Goal: Task Accomplishment & Management: Manage account settings

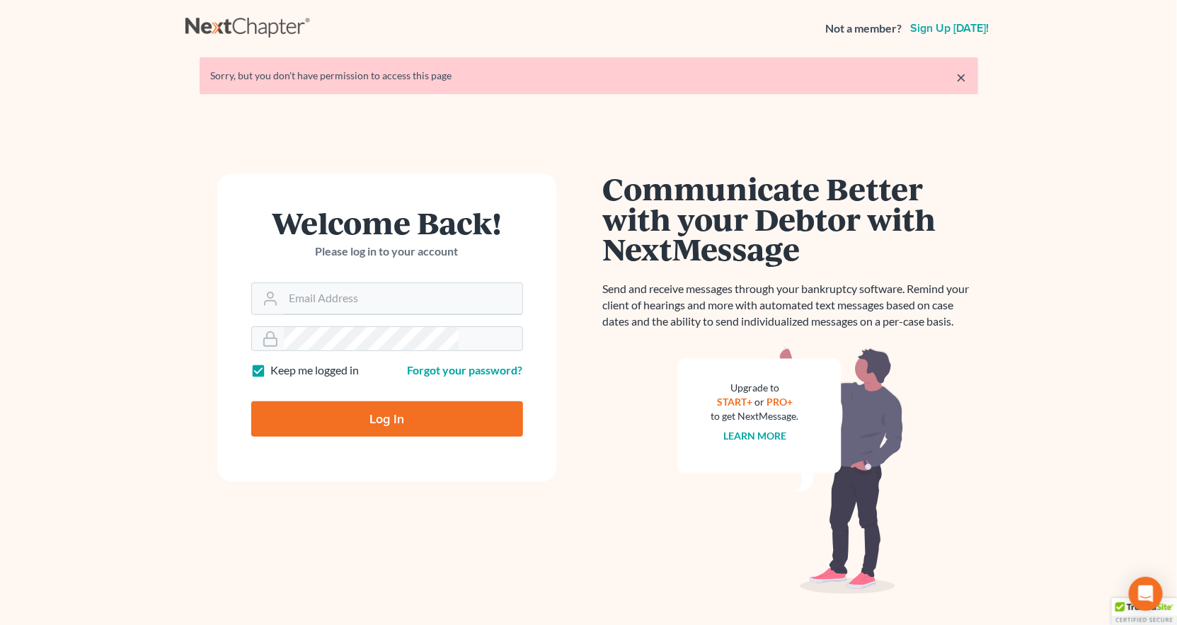
click at [379, 283] on input "Email Address" at bounding box center [403, 298] width 239 height 31
click at [384, 283] on input "Email Address" at bounding box center [403, 298] width 239 height 31
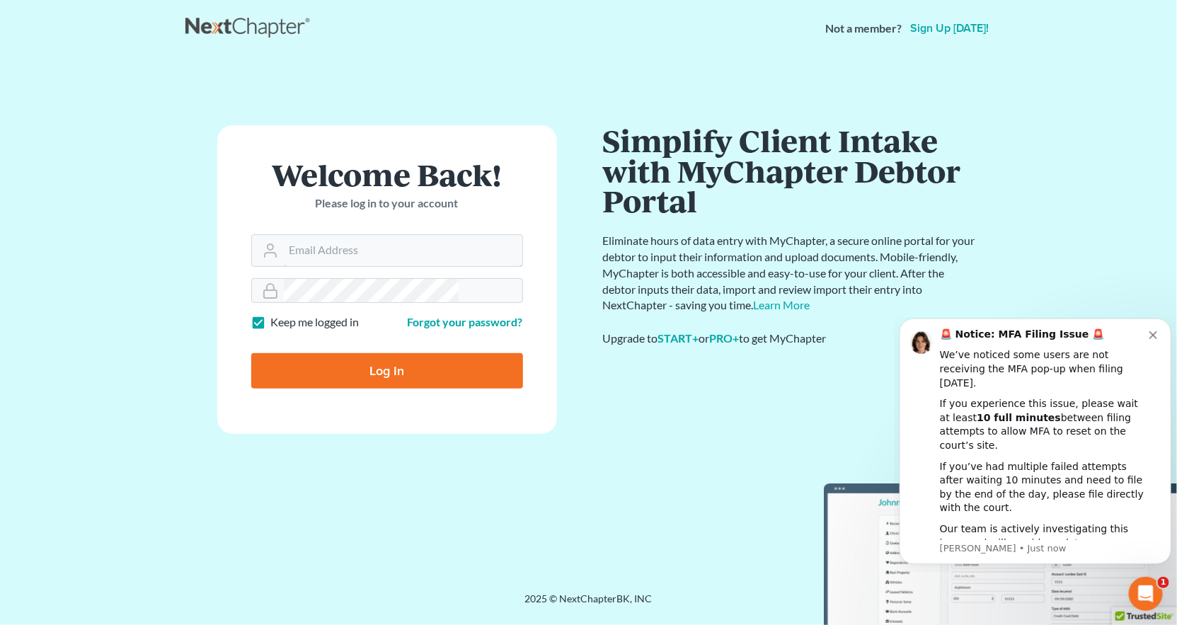
type input "[PERSON_NAME][EMAIL_ADDRESS][DOMAIN_NAME]"
click at [1146, 352] on div "🚨 Notice: MFA Filing Issue 🚨 We’ve noticed some users are not receiving the MFA…" at bounding box center [1043, 445] width 209 height 236
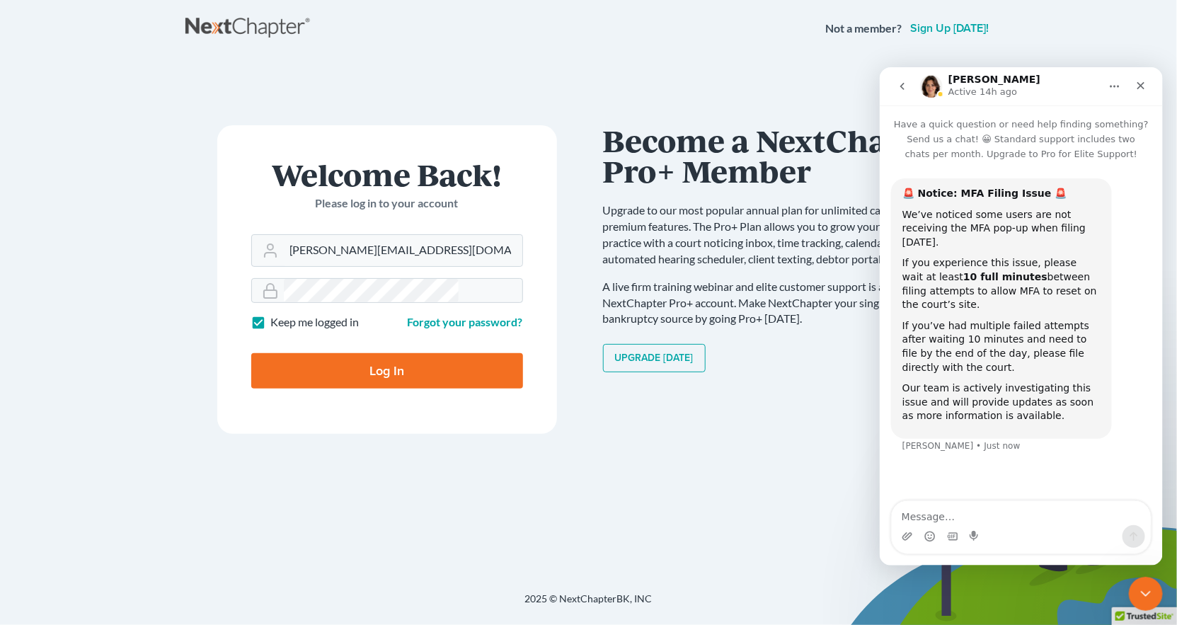
click at [1132, 96] on div "Close" at bounding box center [1139, 84] width 25 height 25
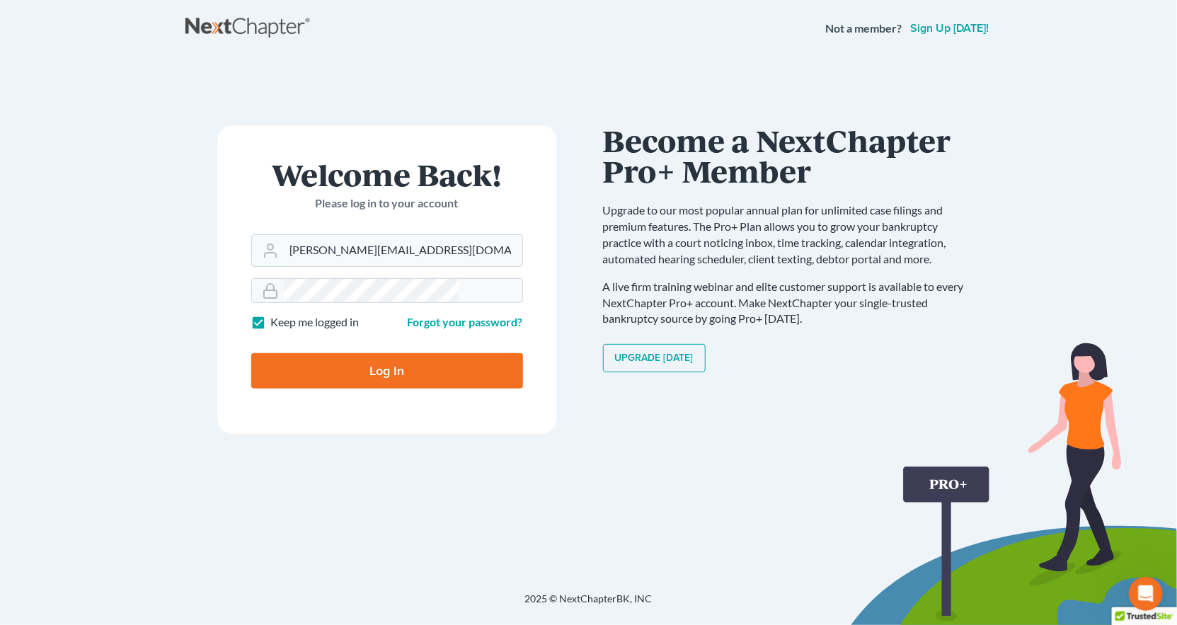
click at [381, 353] on input "Log In" at bounding box center [387, 370] width 272 height 35
type input "Thinking..."
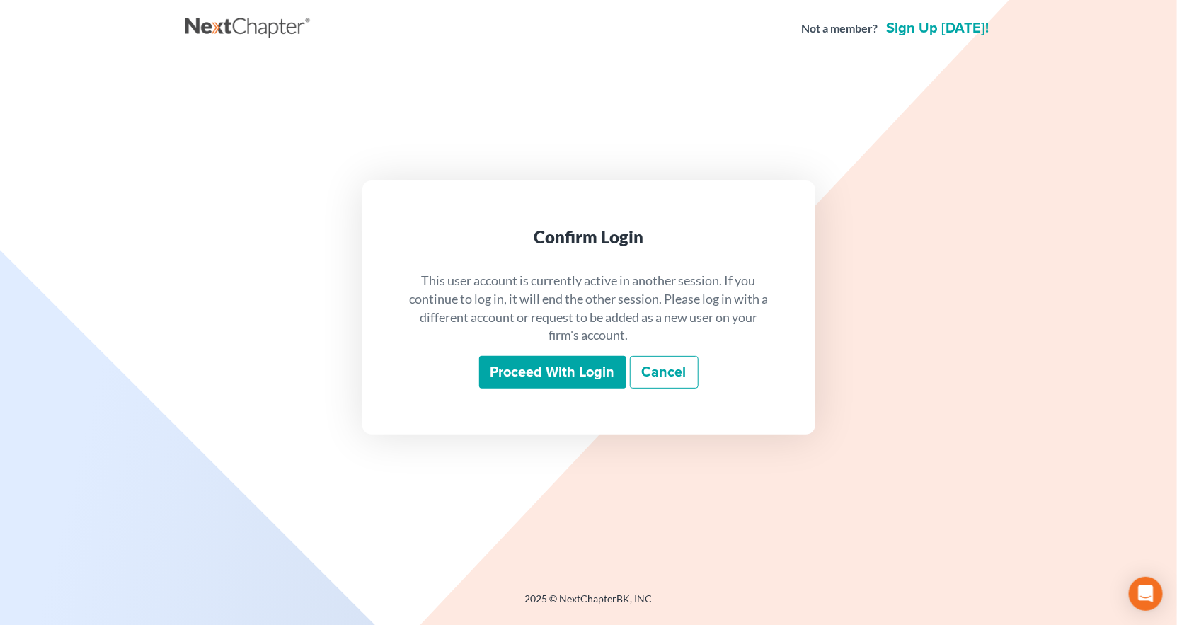
click at [538, 361] on input "Proceed with login" at bounding box center [552, 372] width 147 height 33
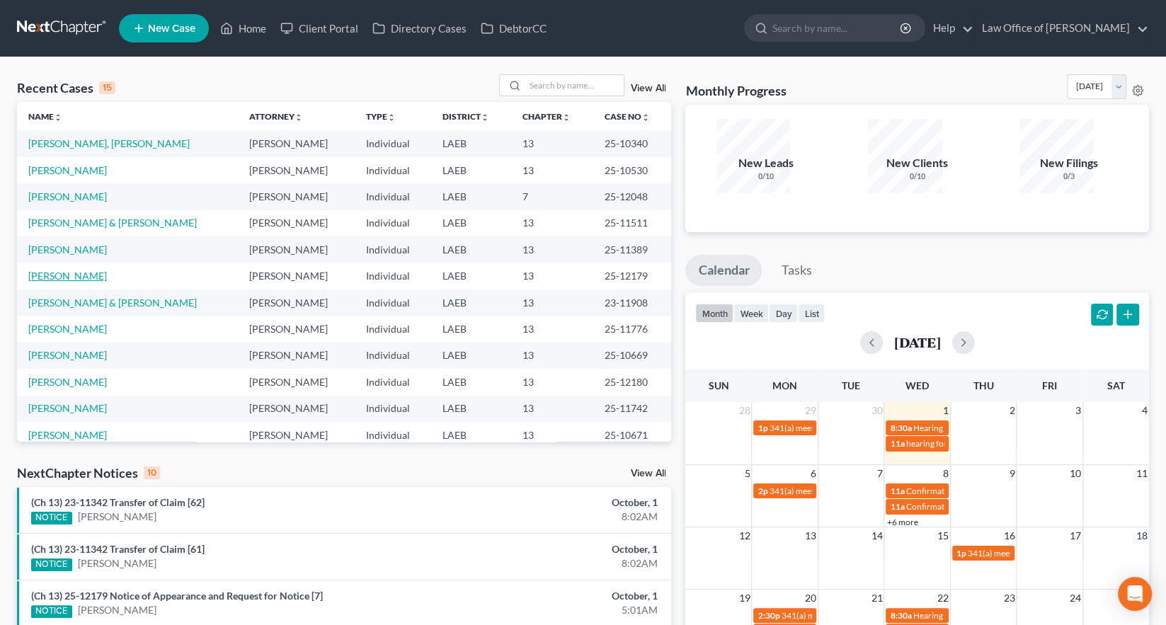
click at [41, 270] on link "[PERSON_NAME]" at bounding box center [67, 276] width 79 height 12
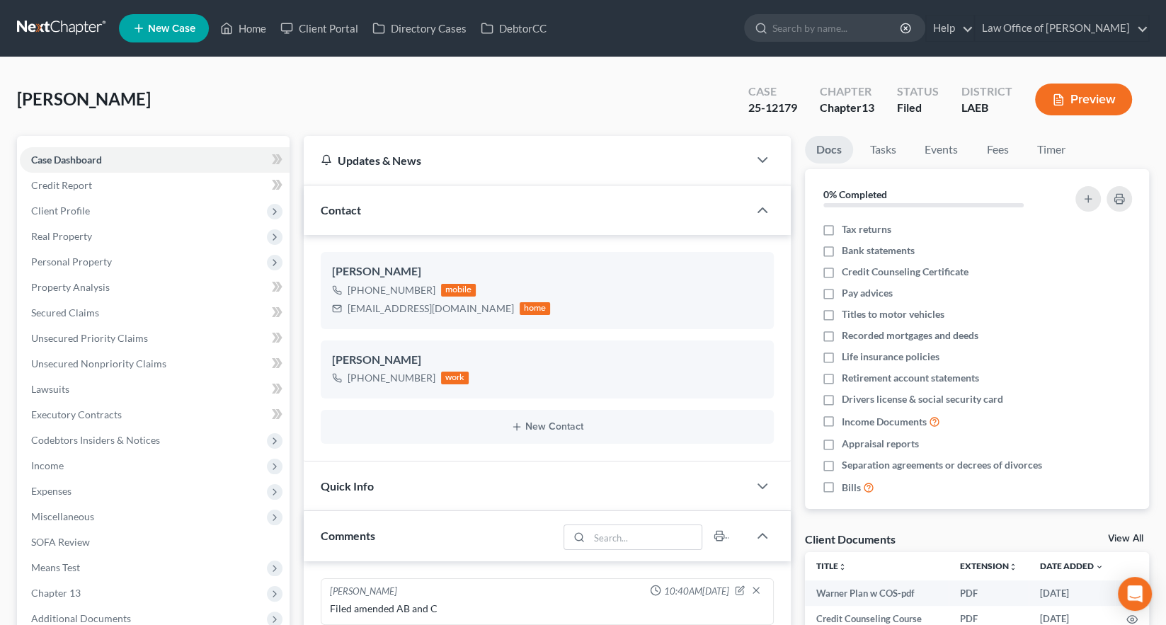
click at [55, 612] on span "Additional Documents" at bounding box center [81, 618] width 100 height 12
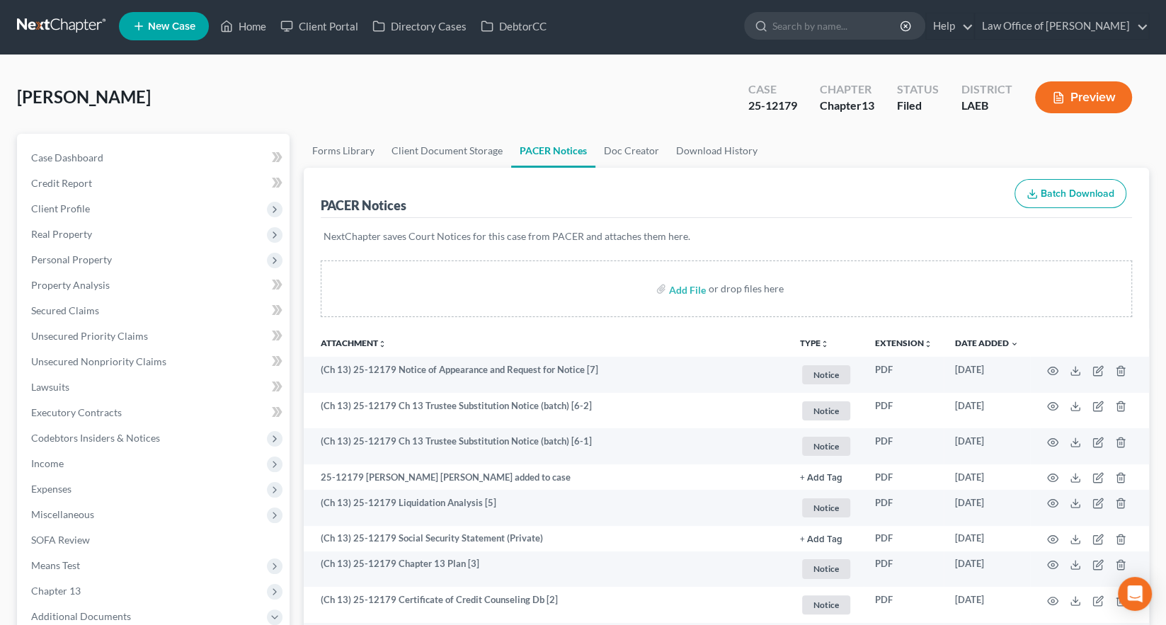
scroll to position [1, 0]
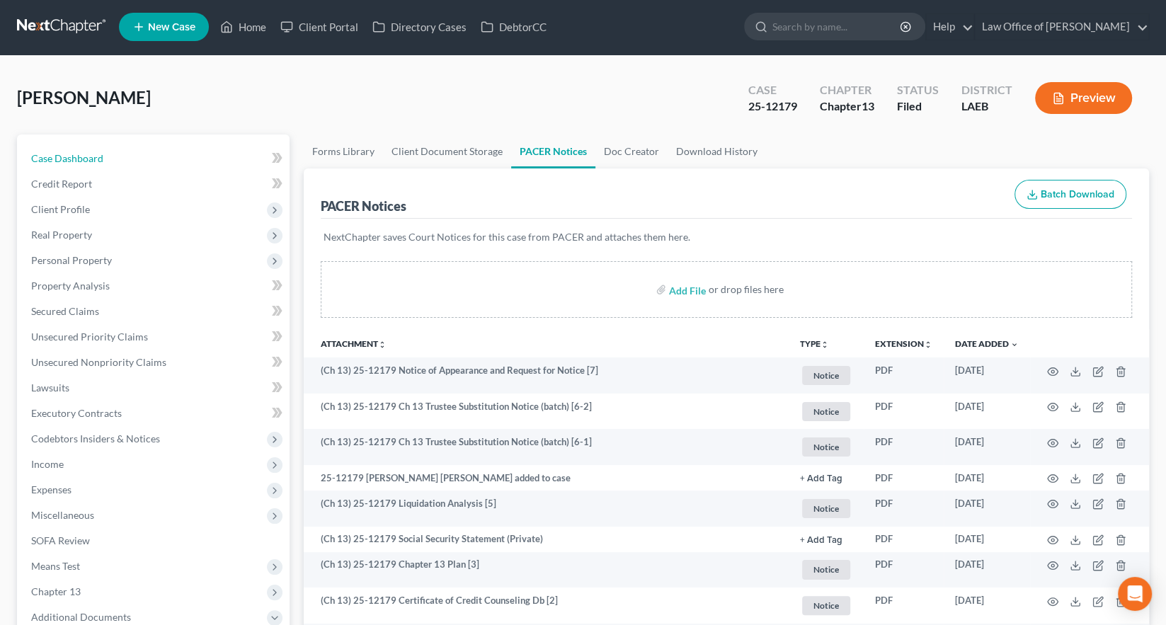
click at [49, 152] on span "Case Dashboard" at bounding box center [67, 158] width 72 height 12
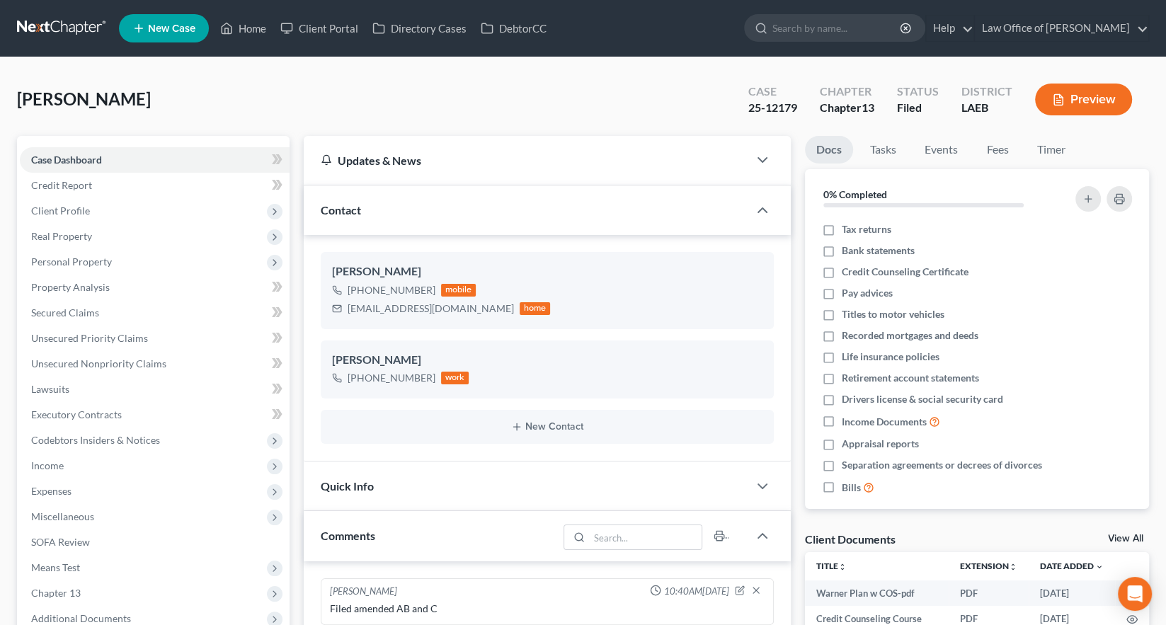
click at [35, 25] on link at bounding box center [62, 28] width 91 height 25
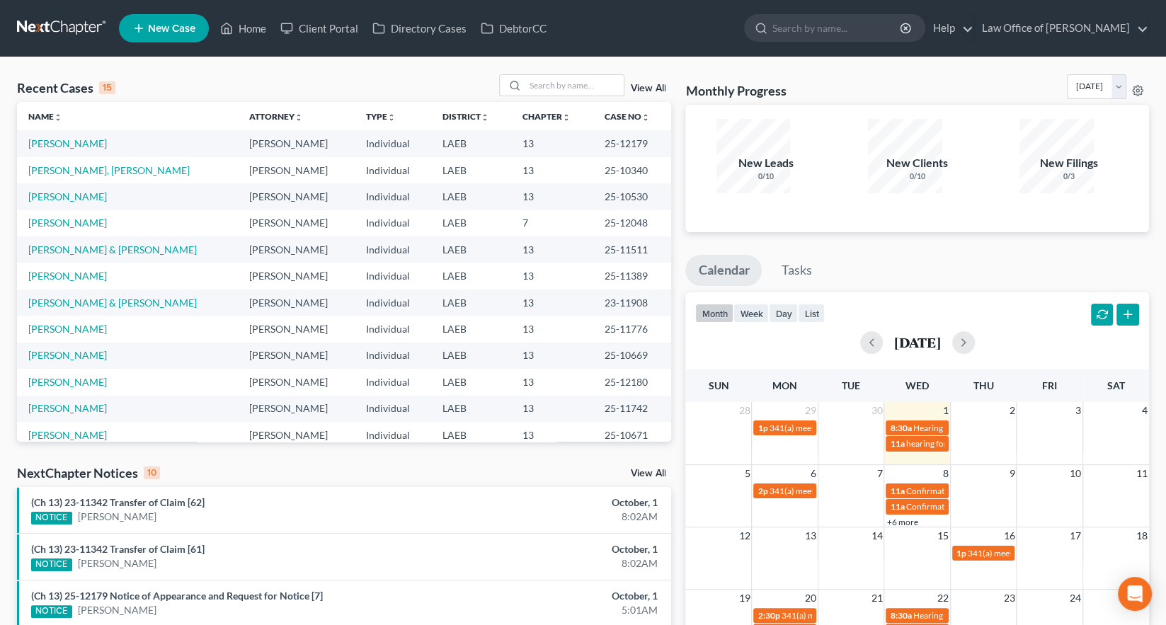
click at [904, 517] on link "+6 more" at bounding box center [901, 522] width 31 height 11
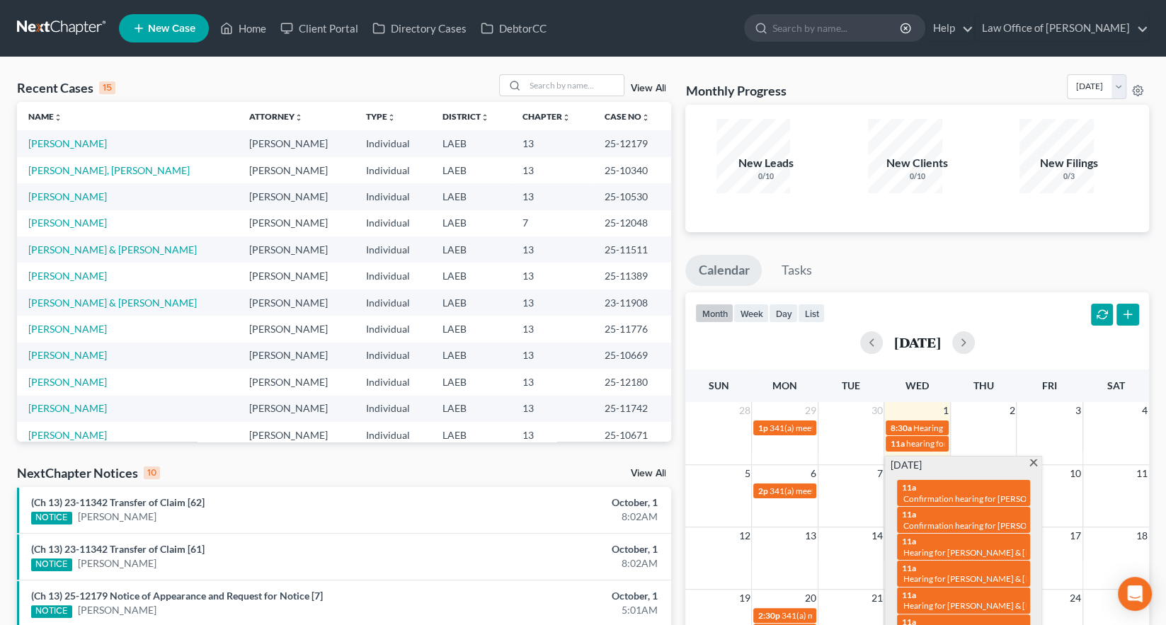
click at [1035, 292] on div "month week day list [DATE]" at bounding box center [917, 326] width 478 height 68
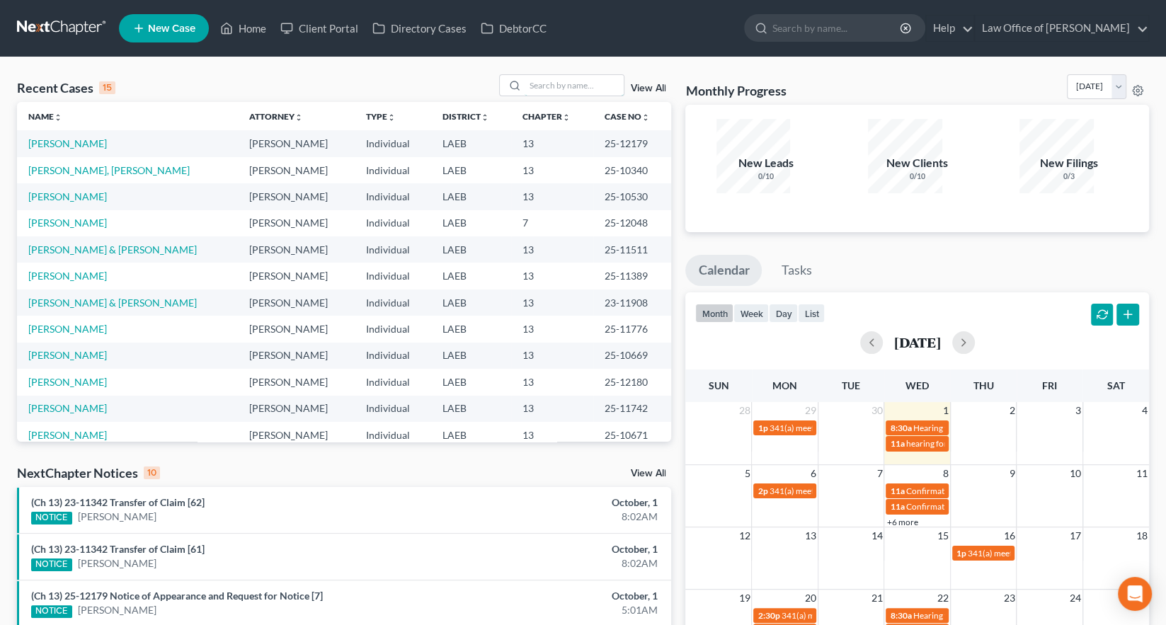
click at [587, 75] on input "search" at bounding box center [573, 85] width 99 height 21
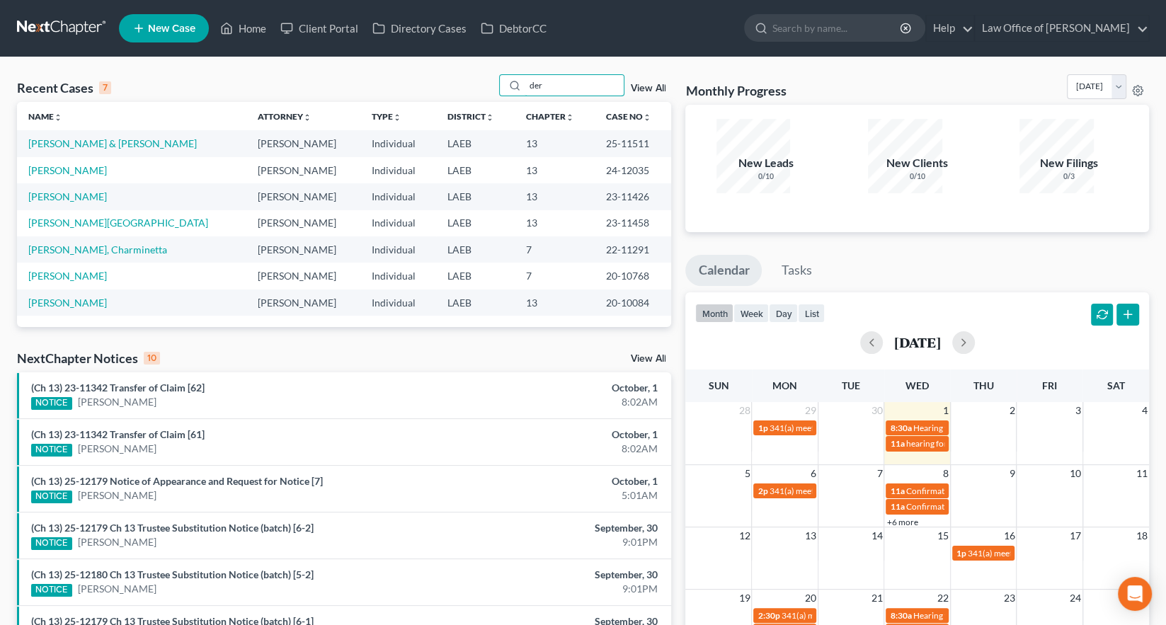
type input "der"
click at [79, 164] on link "[PERSON_NAME]" at bounding box center [67, 170] width 79 height 12
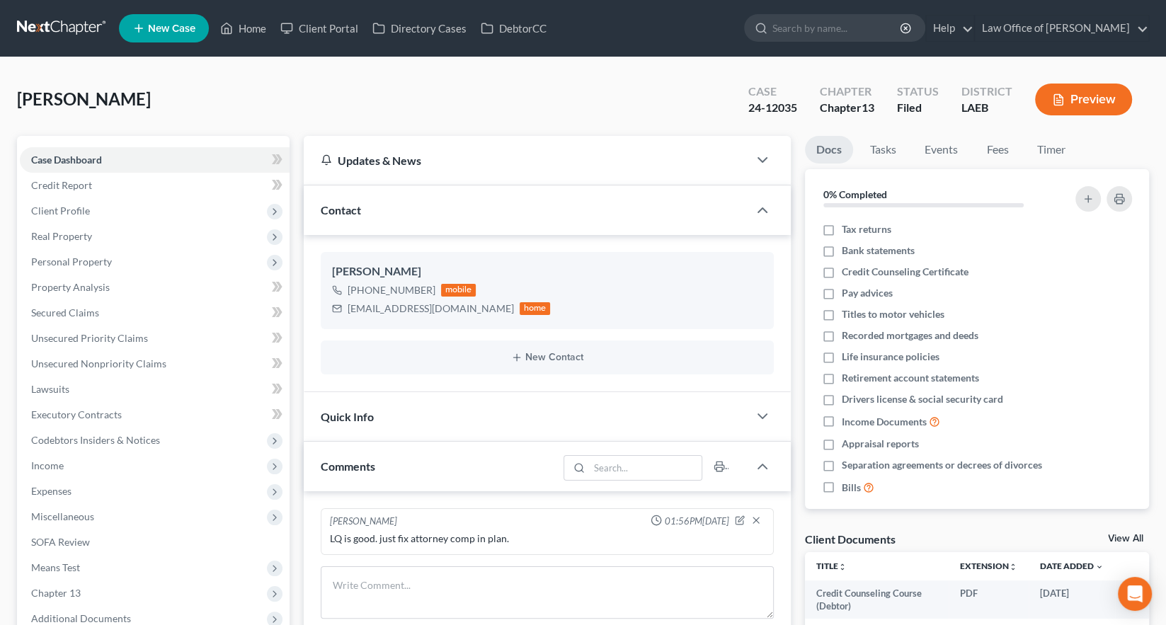
click at [78, 612] on span "Additional Documents" at bounding box center [81, 618] width 100 height 12
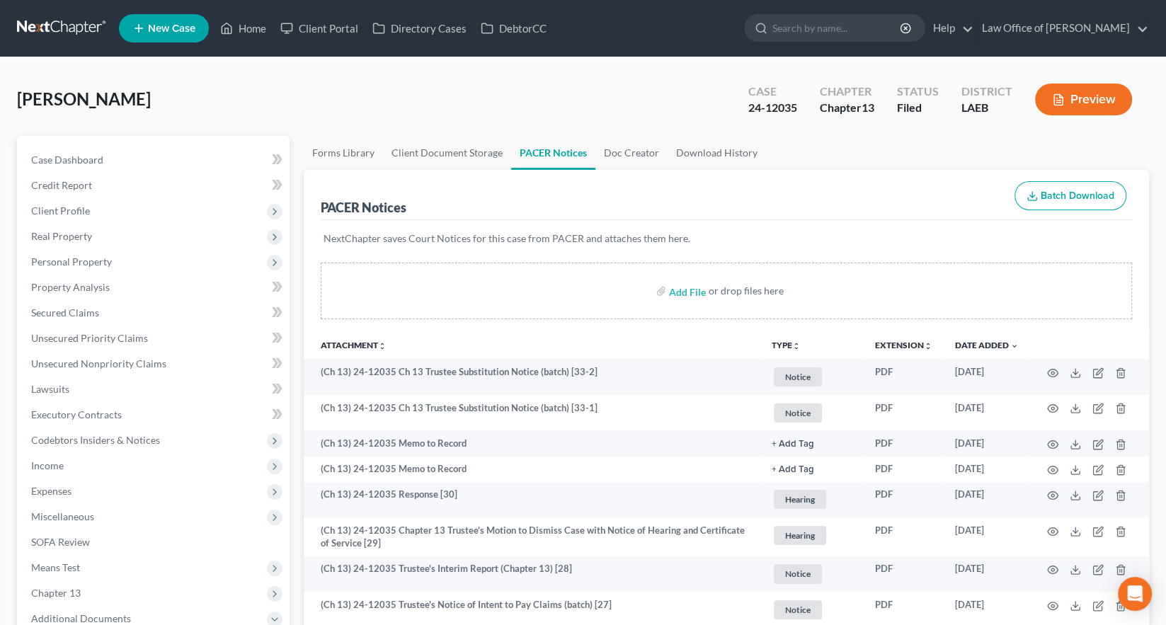
scroll to position [1, 0]
